Goal: Information Seeking & Learning: Learn about a topic

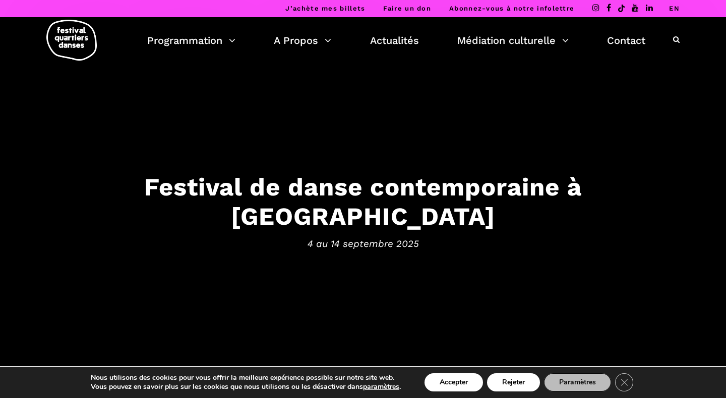
click at [676, 40] on icon at bounding box center [676, 39] width 7 height 7
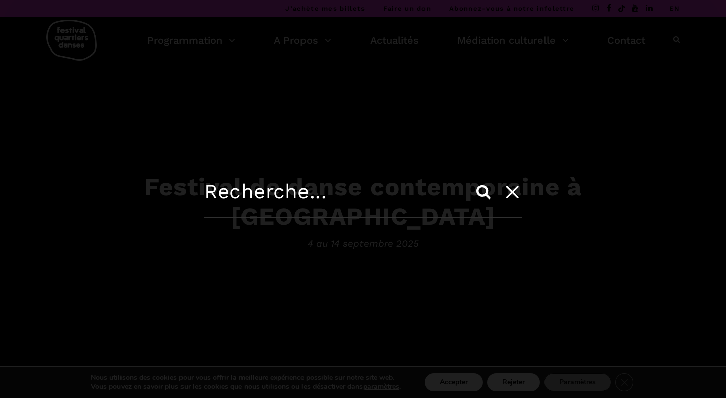
click at [295, 198] on input "text" at bounding box center [363, 199] width 318 height 38
paste input "[PERSON_NAME]"
type input "[PERSON_NAME]"
click at [472, 180] on input "Search" at bounding box center [484, 192] width 24 height 24
click at [485, 193] on input "Search" at bounding box center [484, 192] width 24 height 24
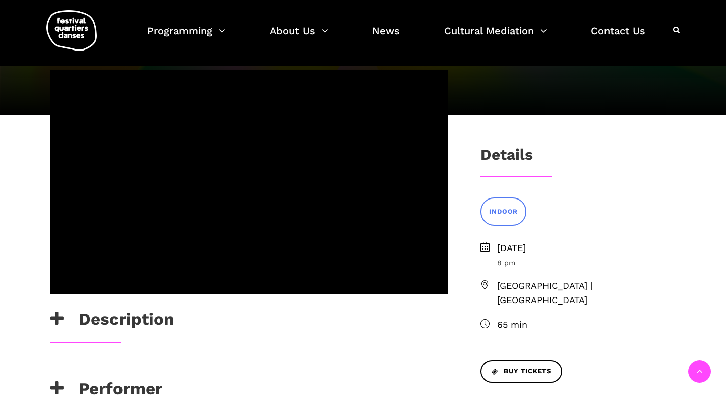
scroll to position [231, 0]
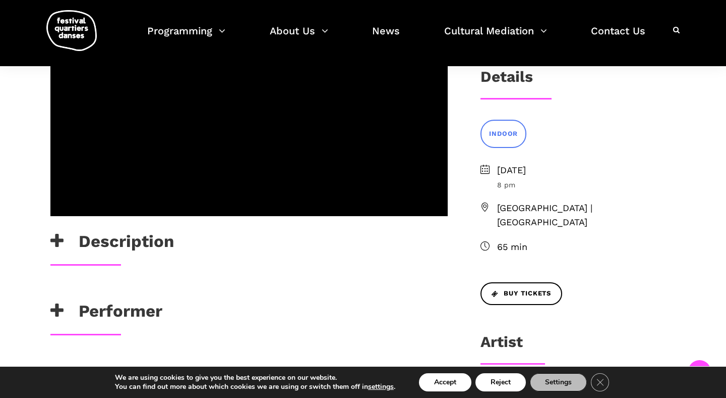
click at [127, 247] on h3 "Description" at bounding box center [112, 243] width 124 height 25
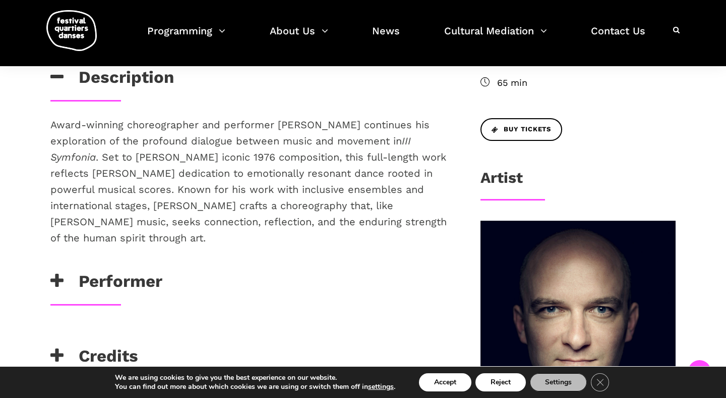
scroll to position [396, 0]
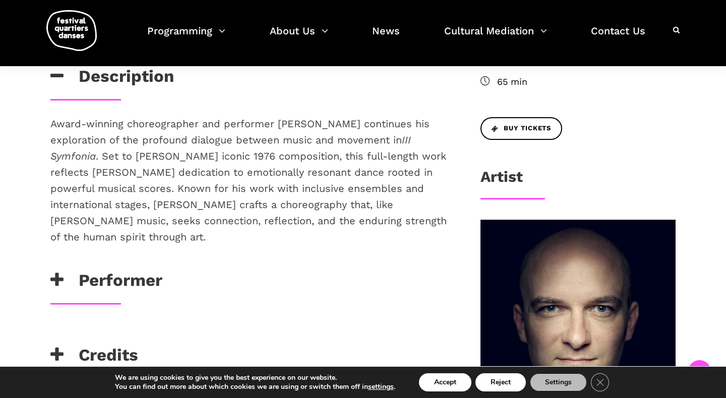
click at [142, 276] on h3 "Performer" at bounding box center [106, 282] width 112 height 25
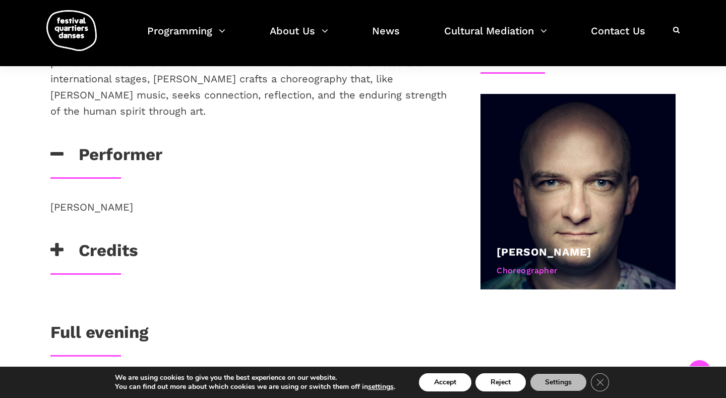
scroll to position [534, 0]
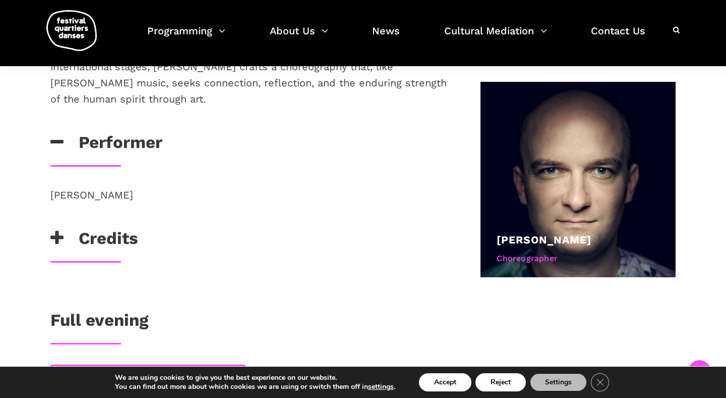
click at [124, 315] on h3 "Full evening" at bounding box center [99, 322] width 98 height 25
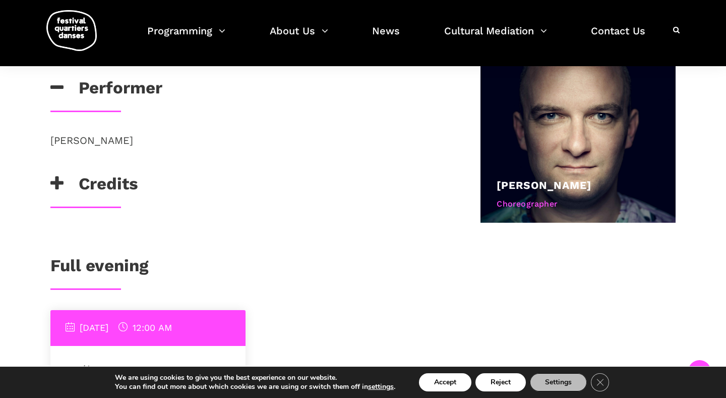
scroll to position [591, 0]
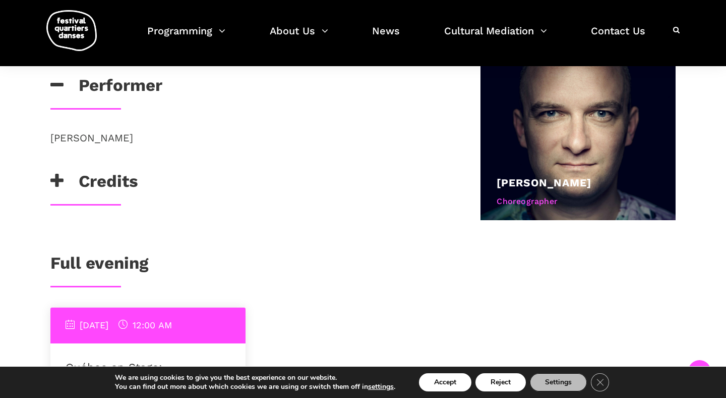
click at [106, 182] on h3 "Credits" at bounding box center [94, 183] width 88 height 25
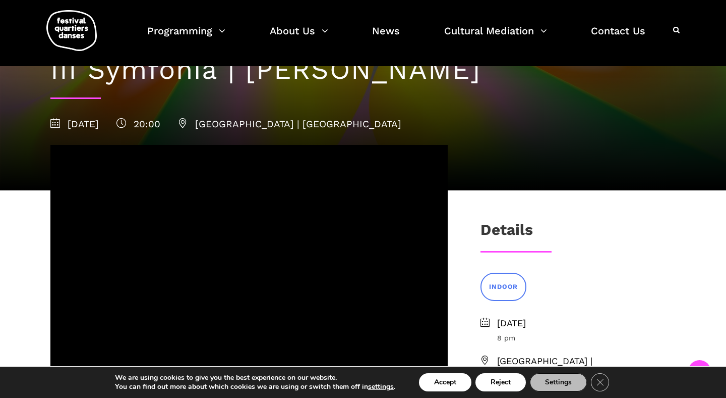
scroll to position [0, 0]
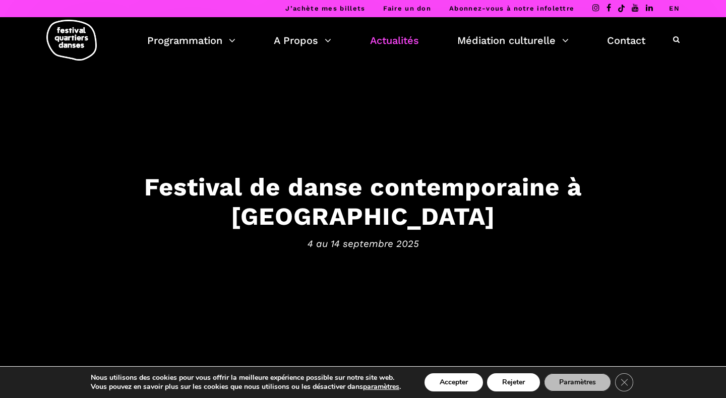
click at [398, 40] on link "Actualités" at bounding box center [394, 40] width 49 height 17
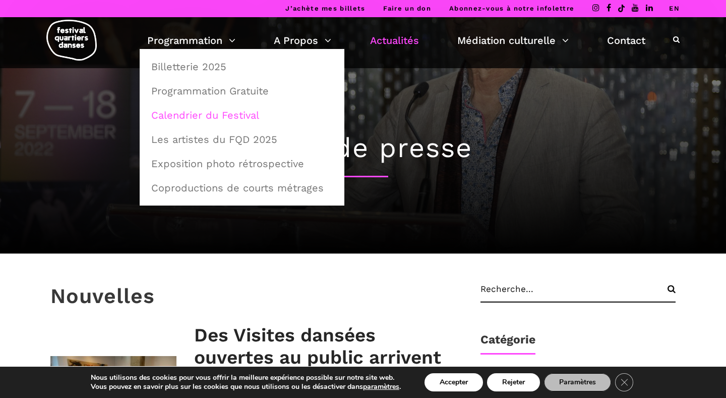
click at [207, 108] on link "Calendrier du Festival" at bounding box center [242, 114] width 194 height 23
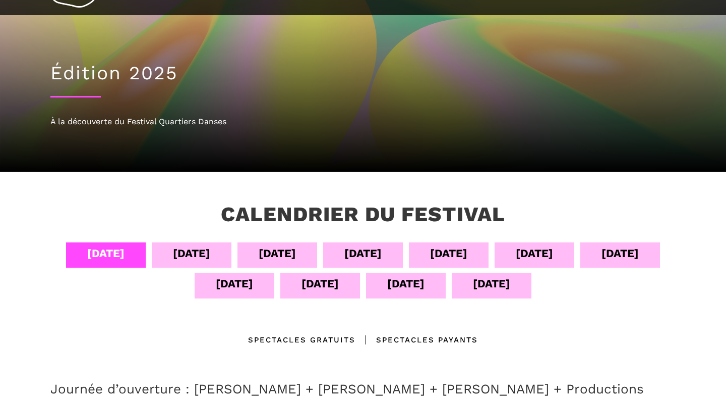
scroll to position [71, 0]
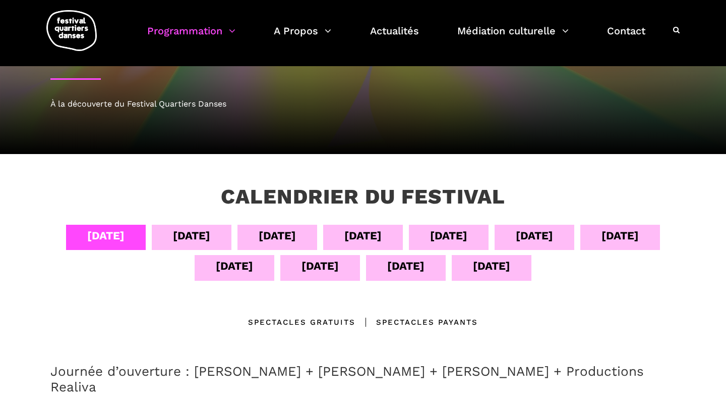
click at [285, 231] on div "06 sept" at bounding box center [277, 236] width 37 height 18
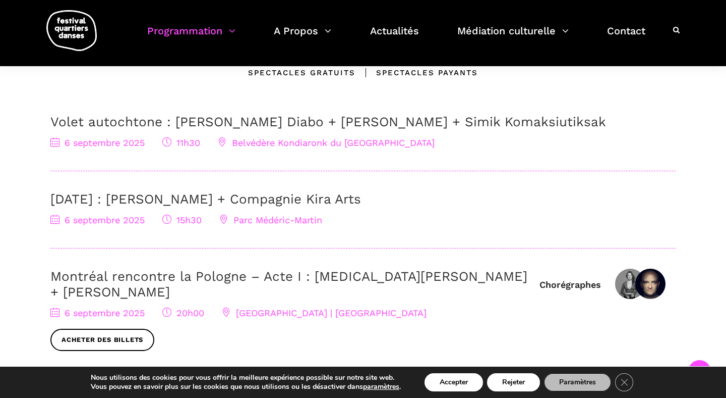
scroll to position [320, 0]
click at [88, 278] on link "Montréal rencontre la Pologne – Acte I : [MEDICAL_DATA][PERSON_NAME] + [PERSON_…" at bounding box center [288, 283] width 477 height 31
